Goal: Download file/media

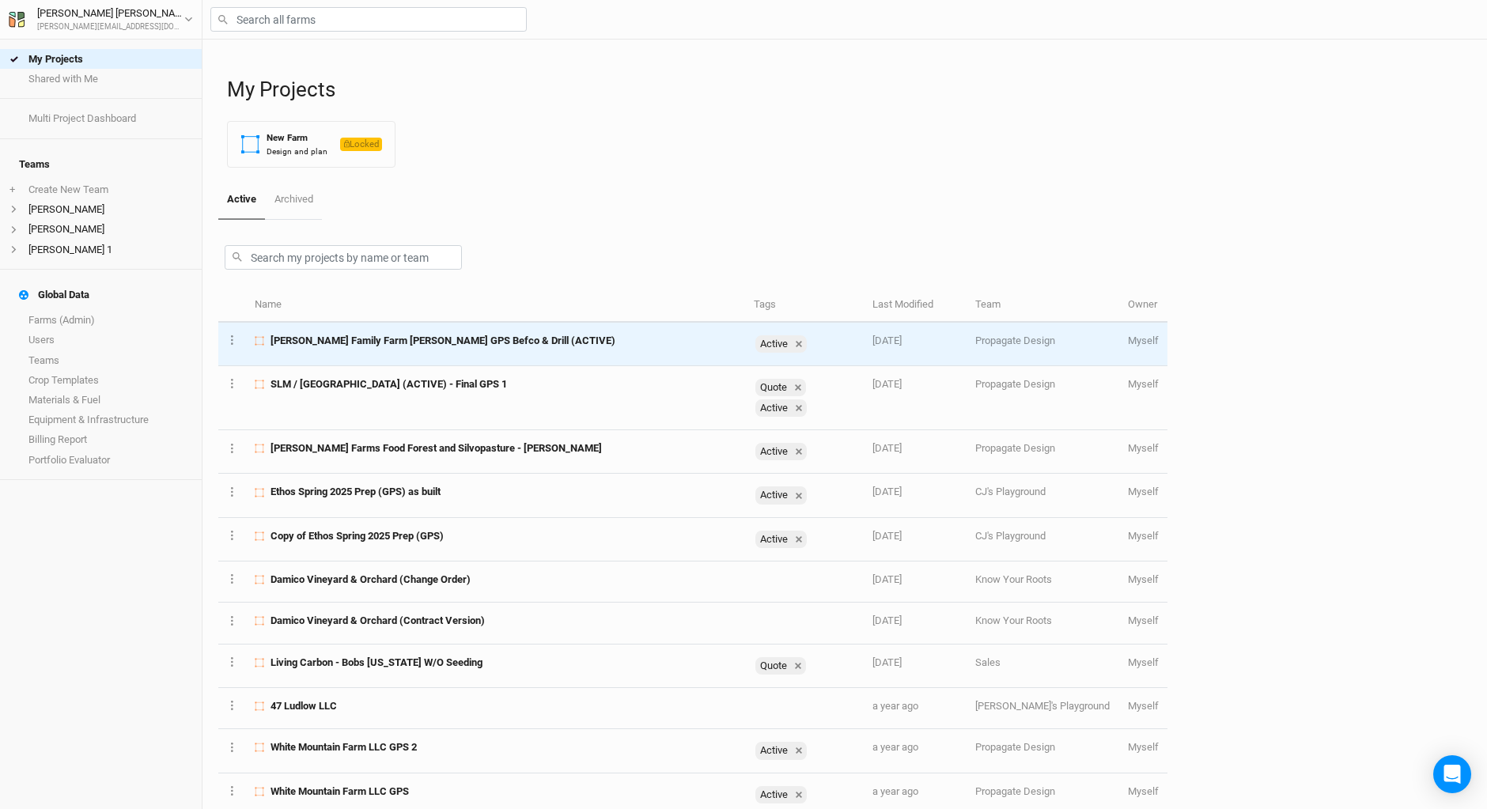
click at [403, 342] on span "[PERSON_NAME] Family Farm [PERSON_NAME] GPS Befco & Drill (ACTIVE)" at bounding box center [443, 341] width 345 height 14
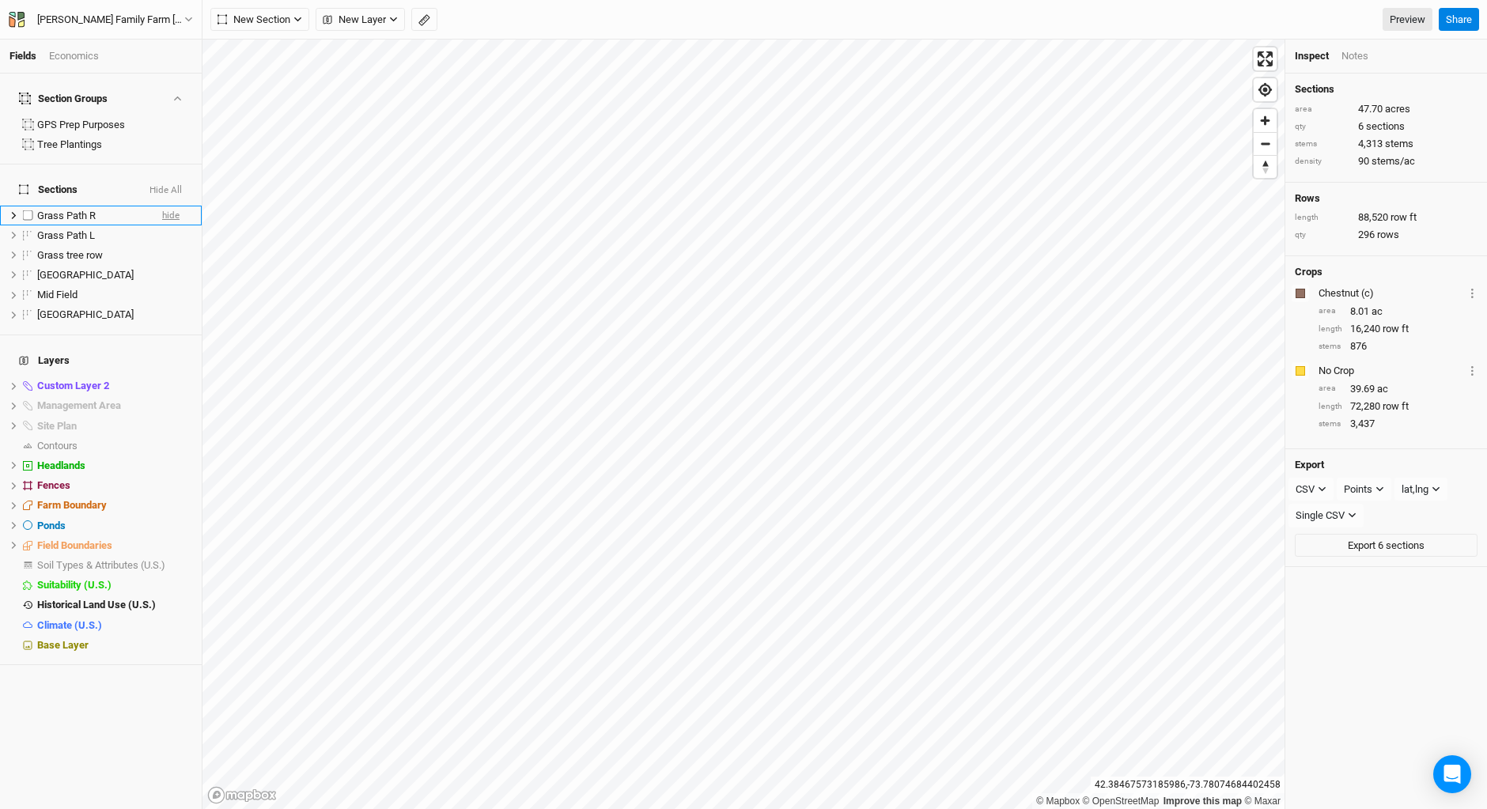
click at [162, 206] on span "hide" at bounding box center [170, 216] width 17 height 20
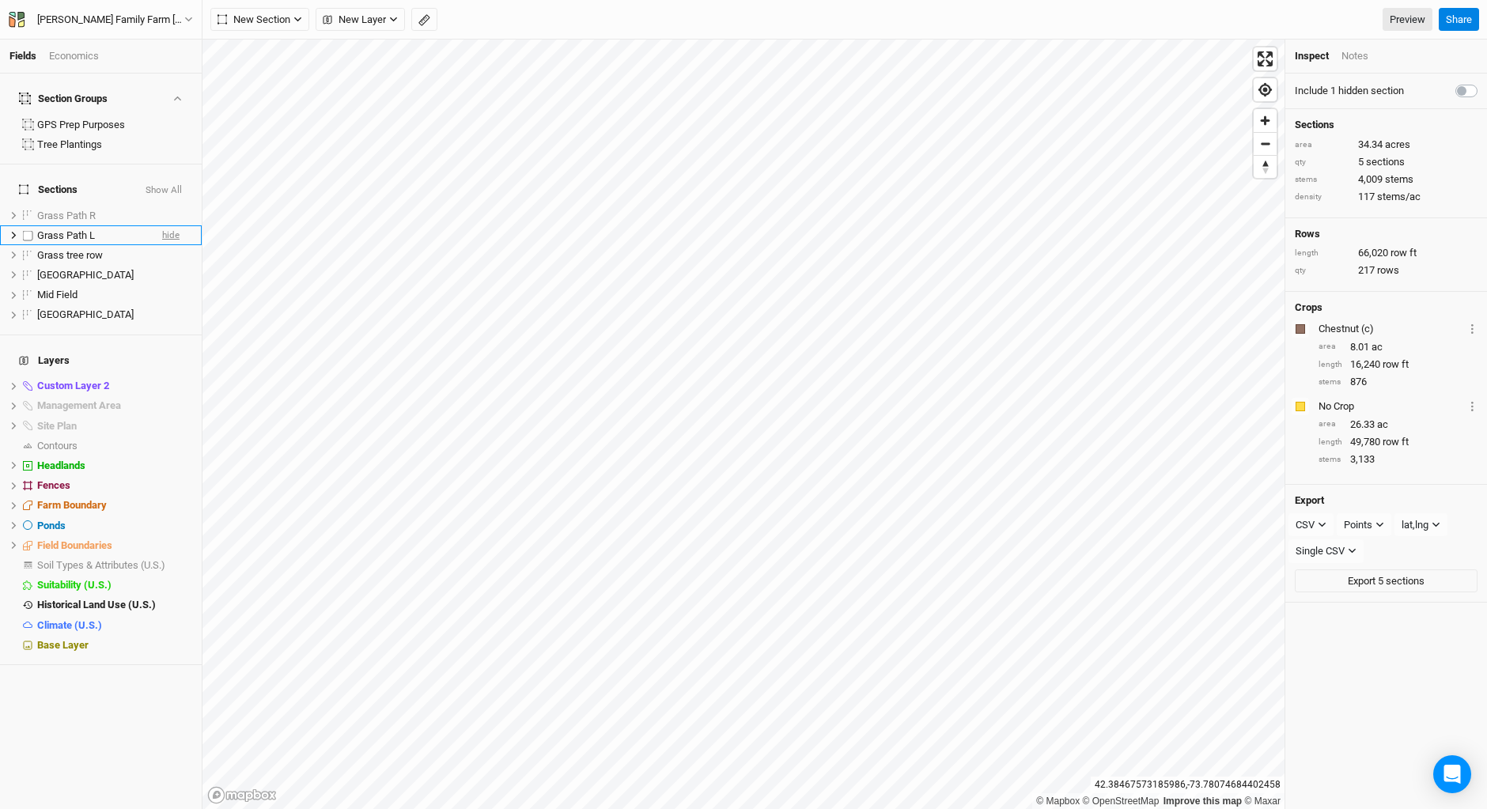
click at [165, 225] on span "hide" at bounding box center [170, 235] width 17 height 20
click at [165, 245] on span "hide" at bounding box center [170, 255] width 17 height 20
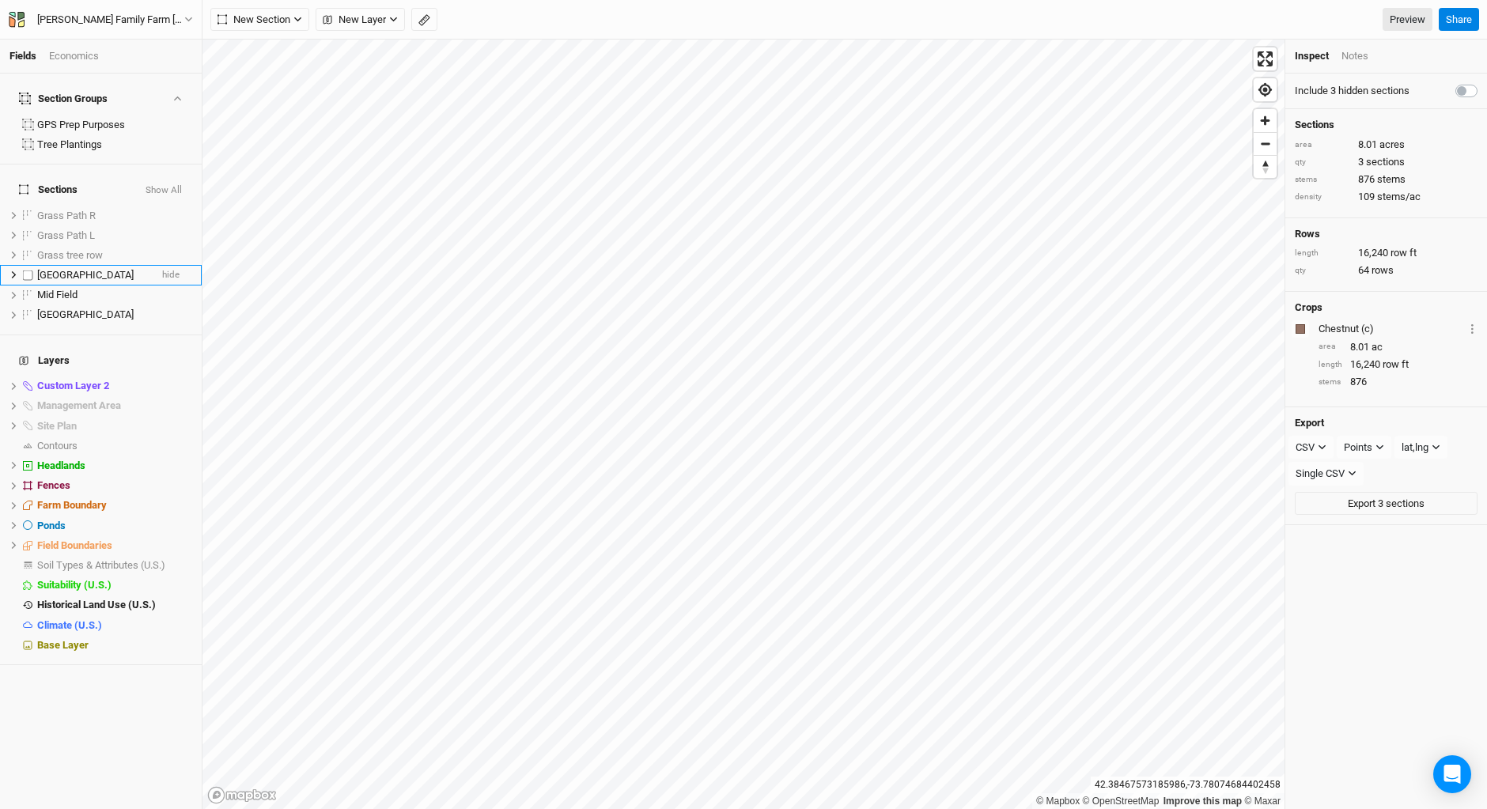
click at [123, 269] on div "[GEOGRAPHIC_DATA]" at bounding box center [93, 275] width 112 height 13
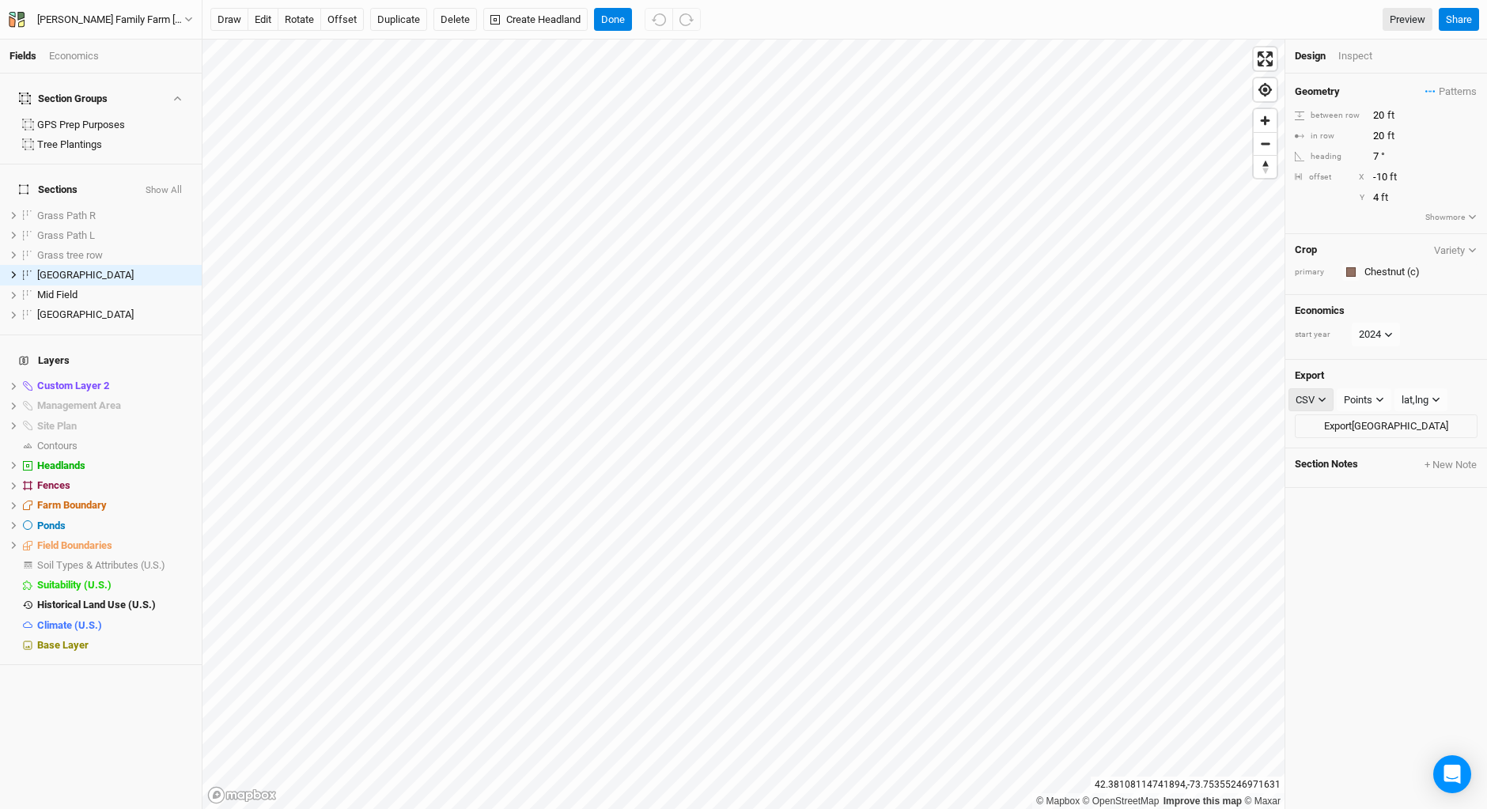
click at [1322, 397] on icon "button" at bounding box center [1322, 400] width 9 height 9
click at [1328, 532] on span "SHP" at bounding box center [1320, 529] width 25 height 18
click at [1386, 400] on button "Points" at bounding box center [1365, 400] width 55 height 24
click at [1387, 454] on span "Rows" at bounding box center [1372, 457] width 31 height 18
click at [1383, 401] on button "Rows" at bounding box center [1363, 400] width 51 height 24
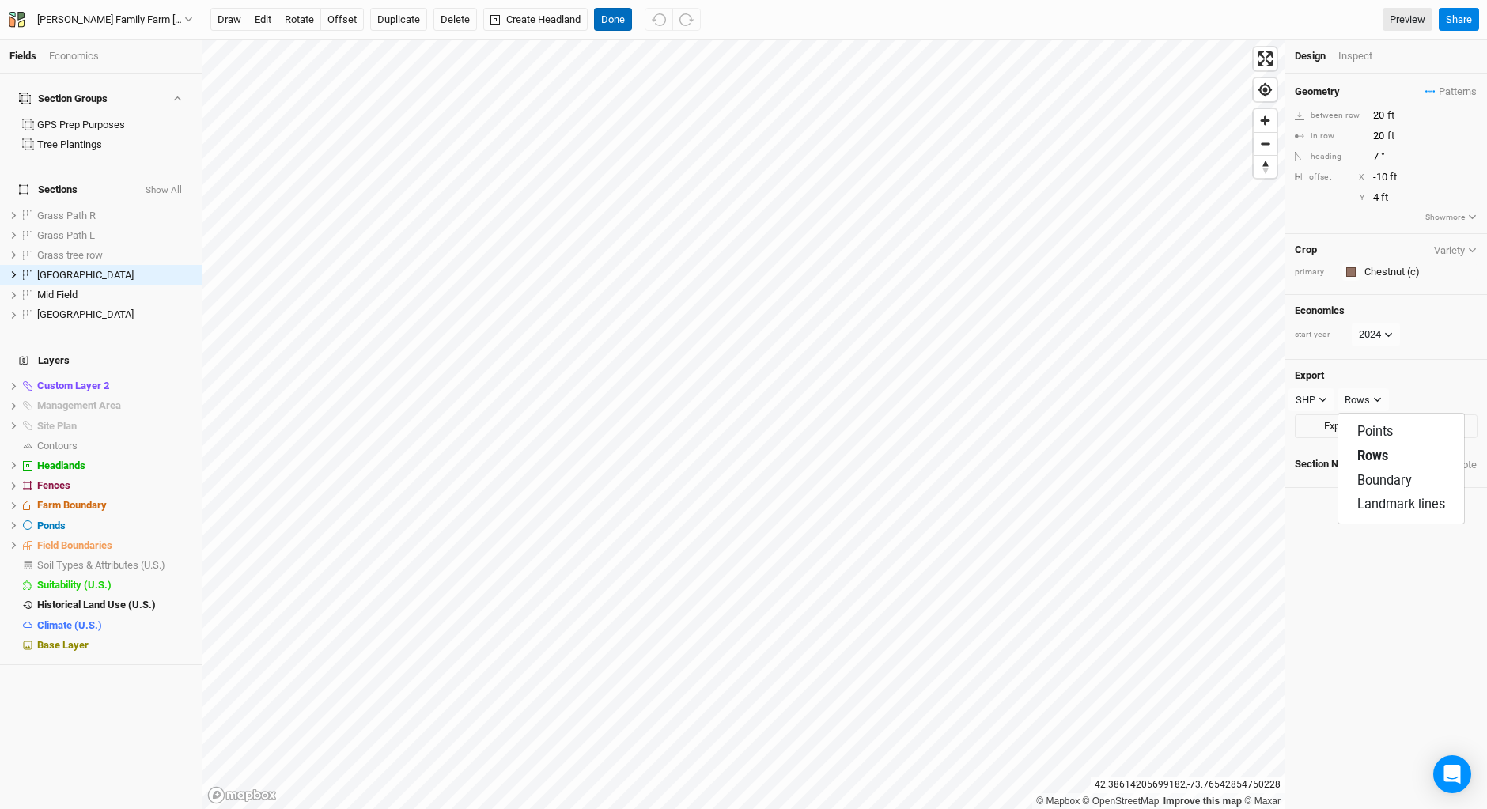
click at [631, 22] on button "Done" at bounding box center [613, 20] width 38 height 24
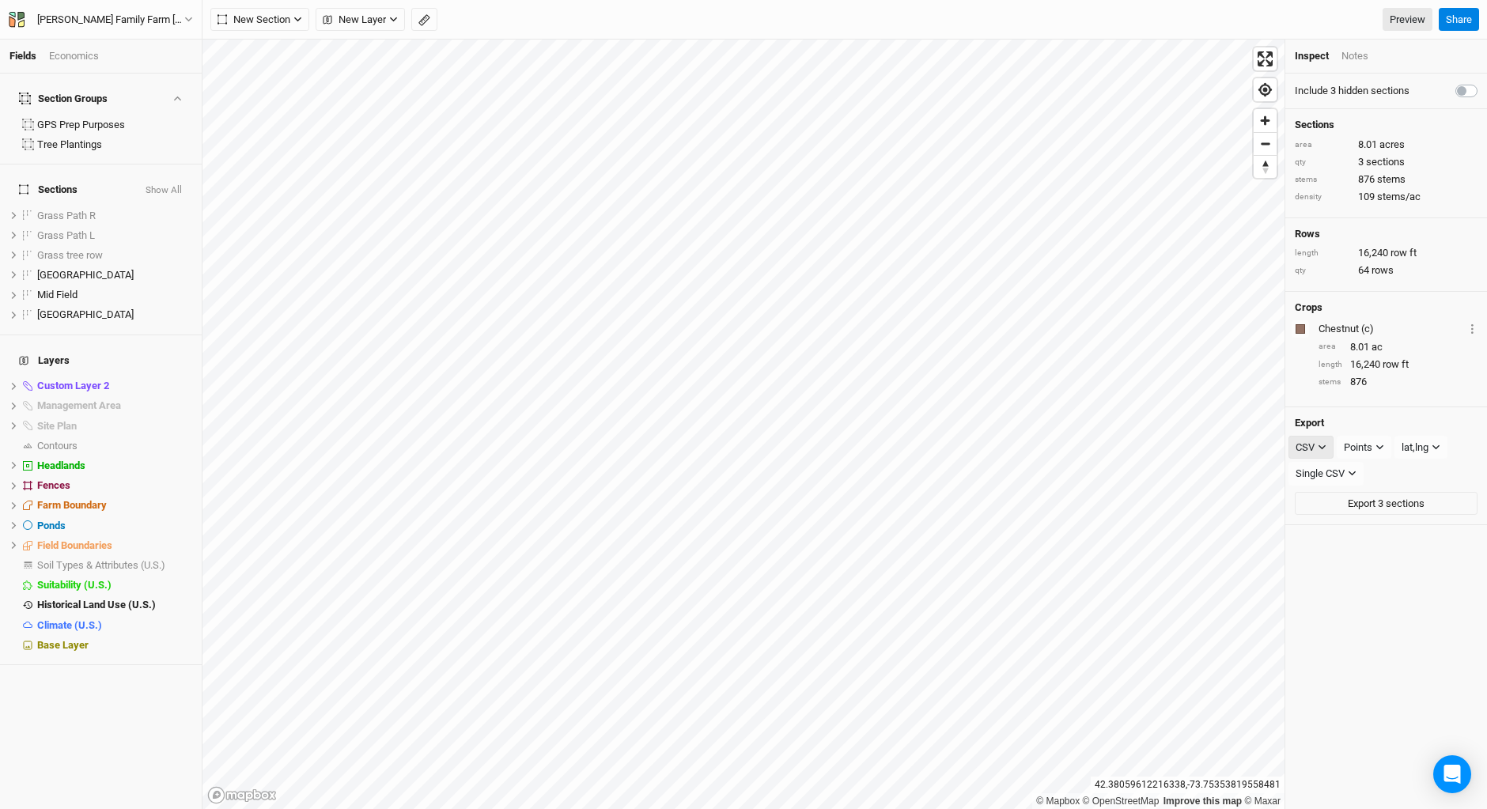
click at [1324, 446] on icon "button" at bounding box center [1322, 447] width 9 height 9
click at [1332, 574] on span "SHP" at bounding box center [1320, 577] width 25 height 18
click at [1383, 445] on icon "button" at bounding box center [1380, 447] width 9 height 9
click at [1381, 497] on span "Rows" at bounding box center [1372, 504] width 31 height 18
click at [1378, 470] on button "Export 3 sections" at bounding box center [1386, 474] width 183 height 24
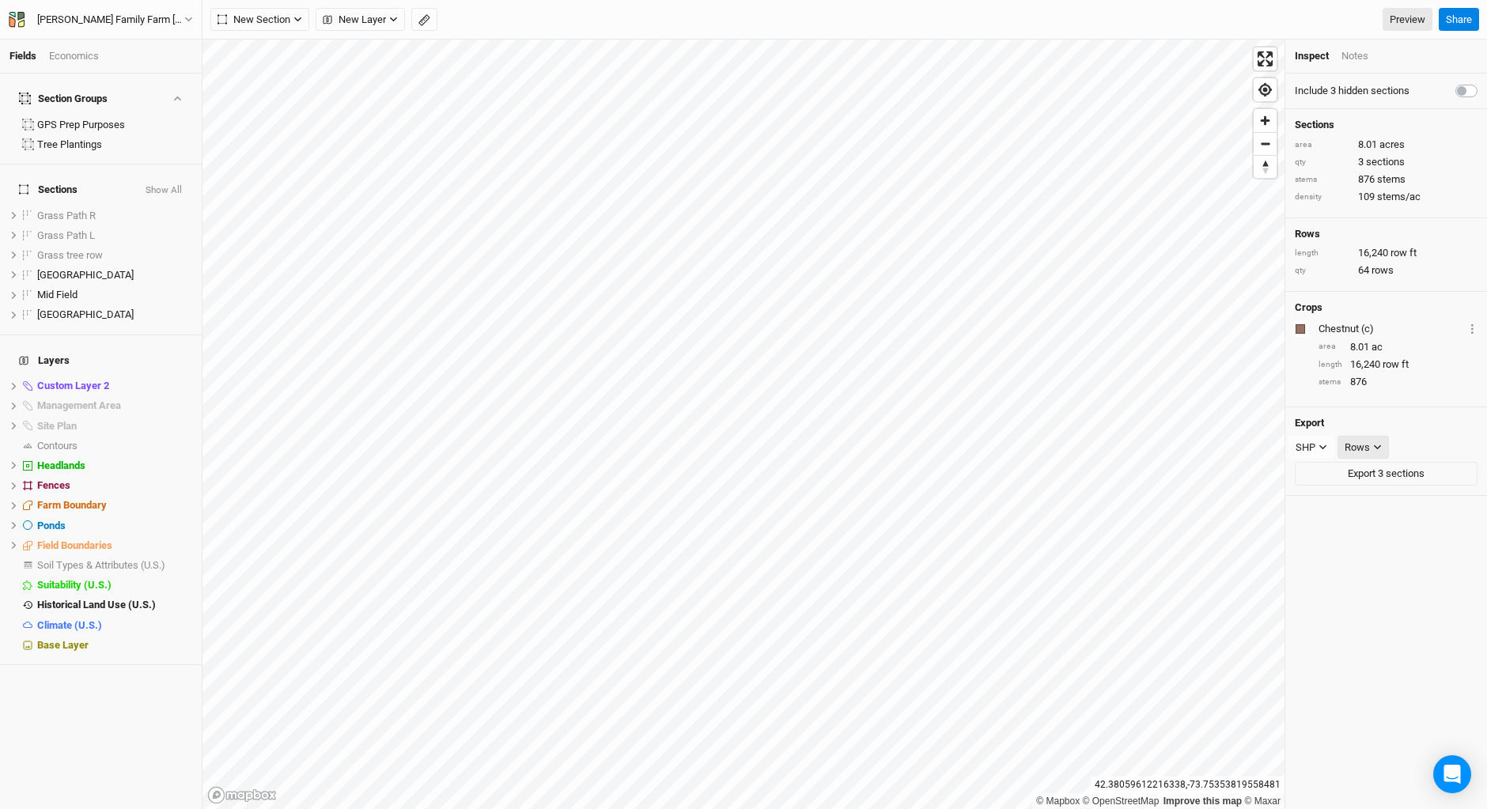
click at [1376, 444] on icon "button" at bounding box center [1377, 447] width 9 height 9
click at [1385, 525] on span "Boundary" at bounding box center [1384, 529] width 55 height 18
click at [1386, 470] on button "Export 3 sections" at bounding box center [1386, 474] width 183 height 24
click at [1392, 441] on button "Boundary" at bounding box center [1372, 448] width 68 height 24
click at [1391, 552] on span "Landmark lines" at bounding box center [1401, 552] width 88 height 18
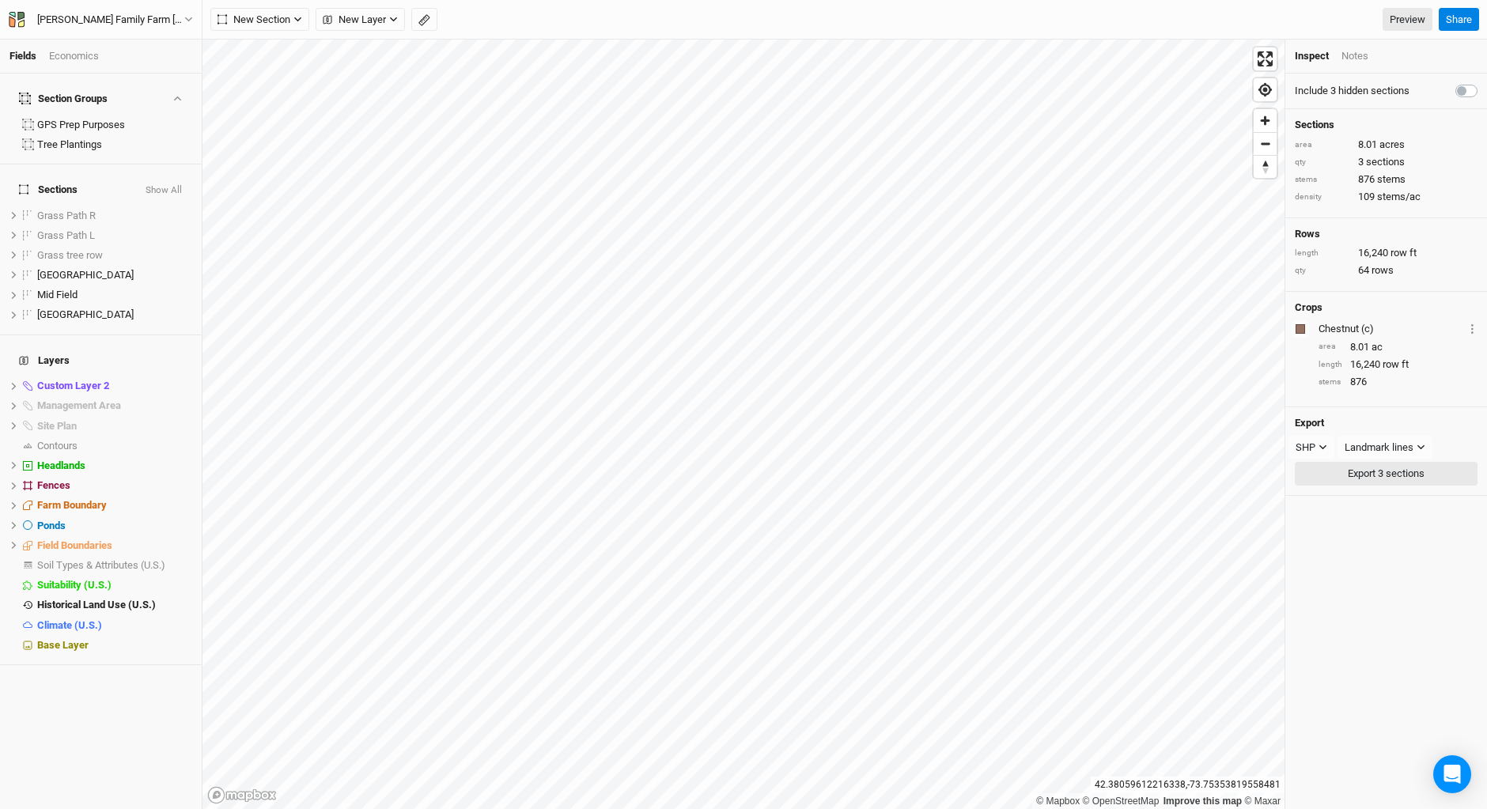
click at [1367, 470] on button "Export 3 sections" at bounding box center [1386, 474] width 183 height 24
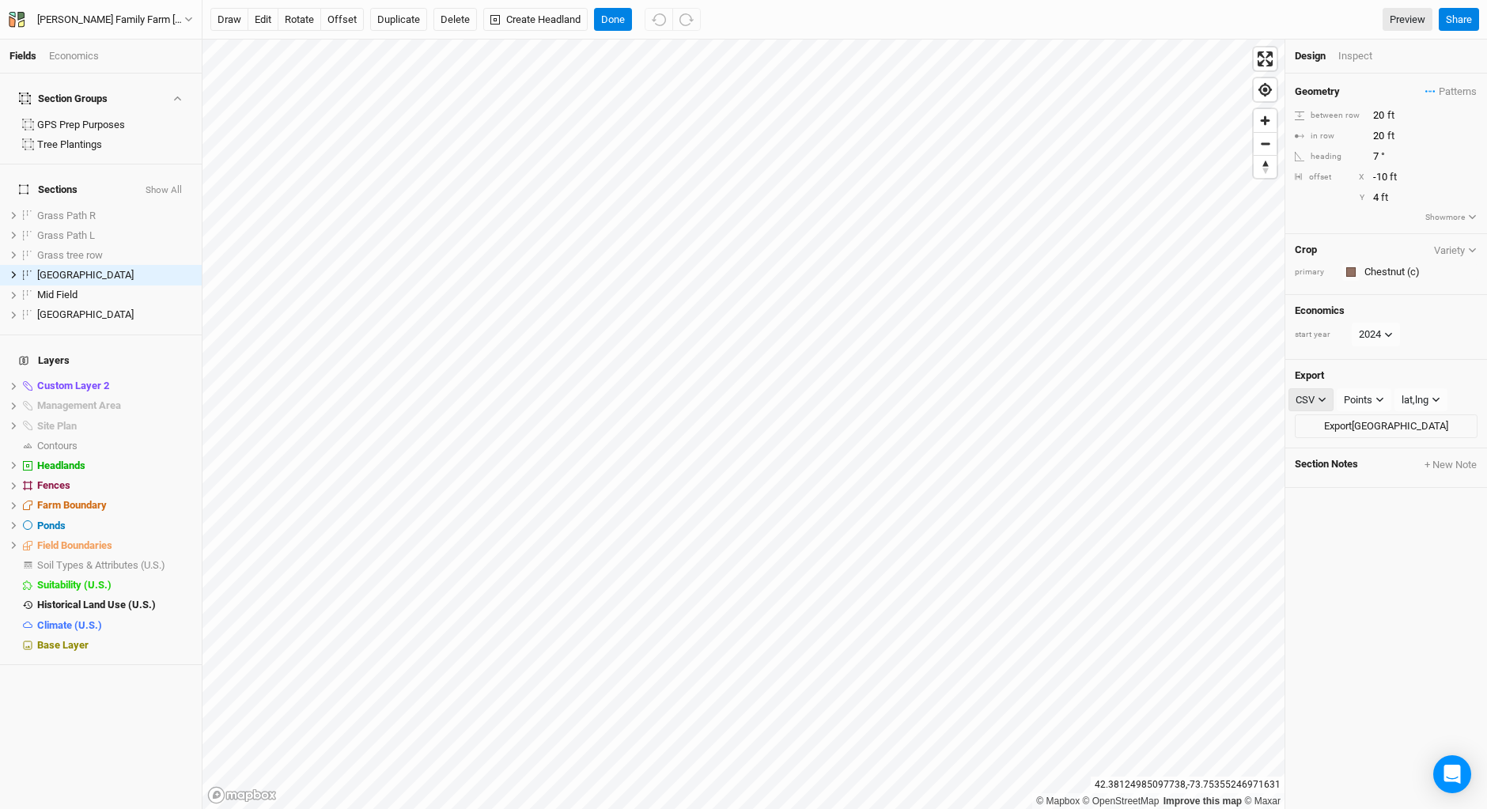
click at [1327, 400] on button "CSV" at bounding box center [1311, 400] width 45 height 24
click at [1323, 530] on span "SHP" at bounding box center [1320, 529] width 25 height 18
click at [1387, 401] on button "Points" at bounding box center [1365, 400] width 55 height 24
click at [1365, 502] on span "Landmark lines" at bounding box center [1401, 505] width 88 height 18
click at [1368, 422] on button "Export [GEOGRAPHIC_DATA]" at bounding box center [1386, 426] width 183 height 24
